Goal: Task Accomplishment & Management: Complete application form

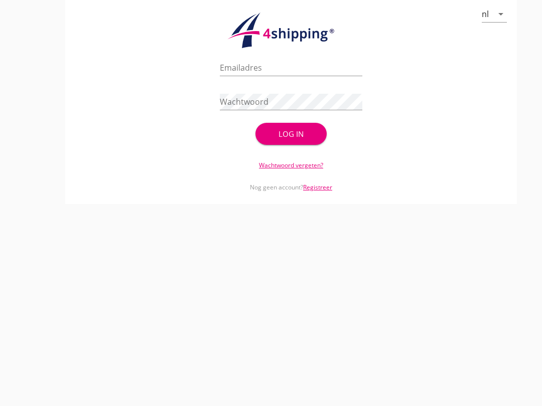
click at [278, 76] on input "Emailadres" at bounding box center [291, 68] width 142 height 16
type input "[EMAIL_ADDRESS][DOMAIN_NAME]"
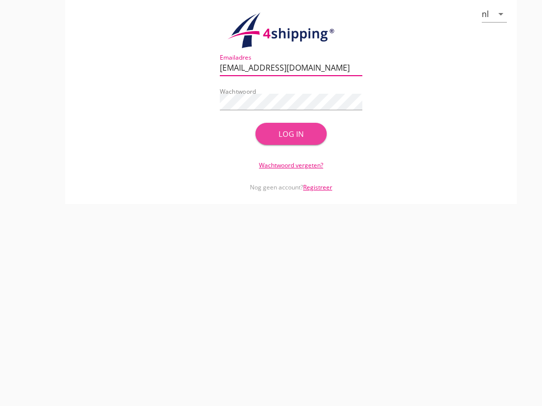
click at [307, 140] on div "Log in" at bounding box center [290, 134] width 39 height 12
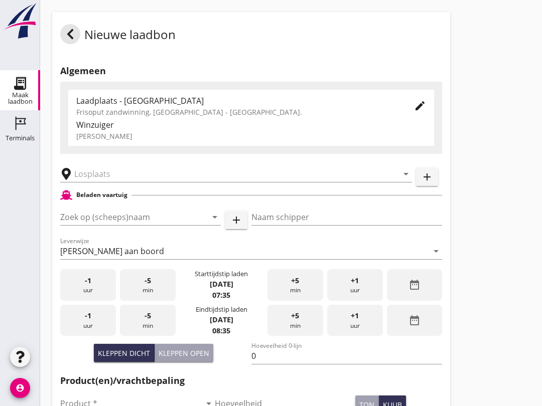
click at [104, 221] on input "Zoek op (scheeps)naam" at bounding box center [126, 217] width 132 height 16
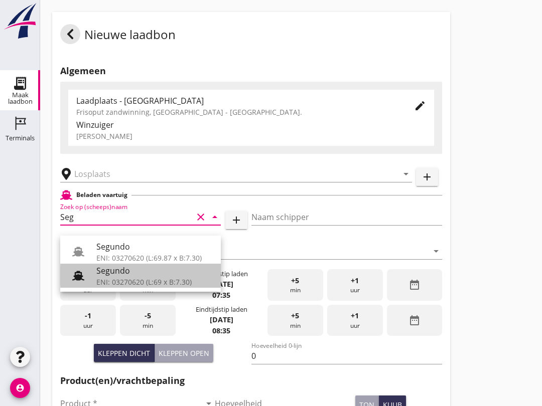
click at [144, 273] on div "Segundo" at bounding box center [154, 271] width 116 height 12
type input "Segundo"
type input "[PERSON_NAME]"
type input "478"
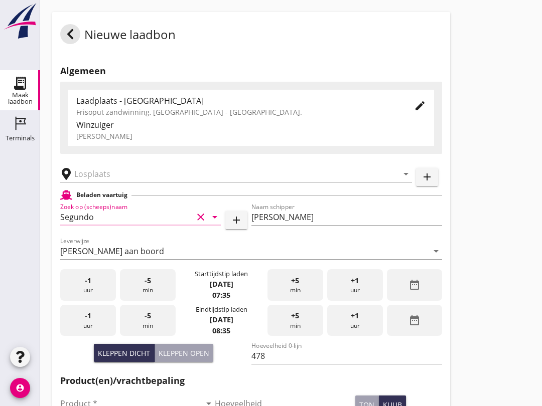
click at [142, 182] on input "text" at bounding box center [229, 174] width 310 height 16
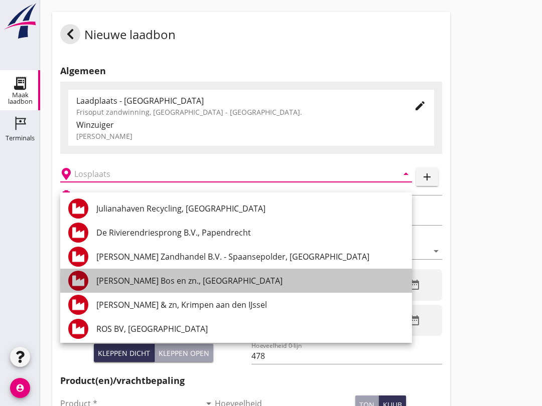
click at [116, 278] on div "[PERSON_NAME] Bos en zn., [GEOGRAPHIC_DATA]" at bounding box center [250, 281] width 308 height 12
type input "[PERSON_NAME] Bos en zn., [GEOGRAPHIC_DATA]"
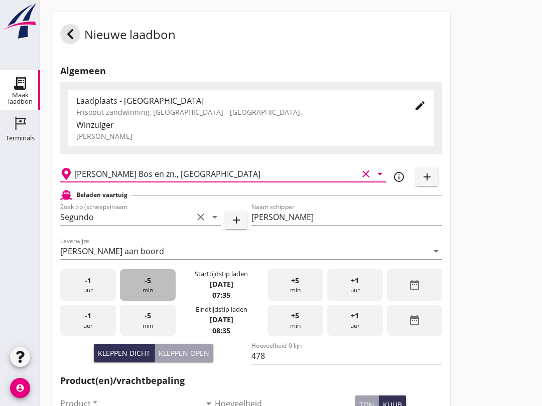
click at [141, 298] on div "-5 min" at bounding box center [148, 285] width 56 height 32
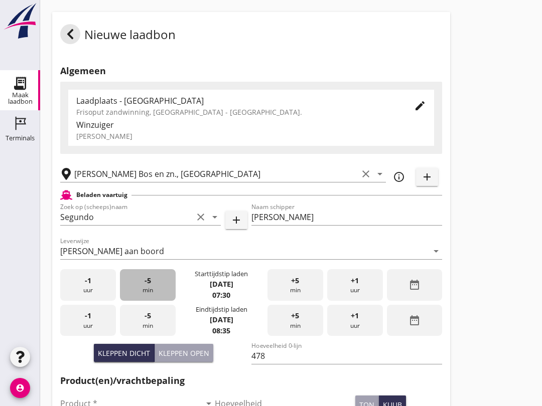
click at [139, 293] on div "-5 min" at bounding box center [148, 285] width 56 height 32
click at [142, 296] on div "-5 min" at bounding box center [148, 285] width 56 height 32
click at [145, 301] on div "-5 min" at bounding box center [148, 285] width 56 height 32
